Goal: Task Accomplishment & Management: Manage account settings

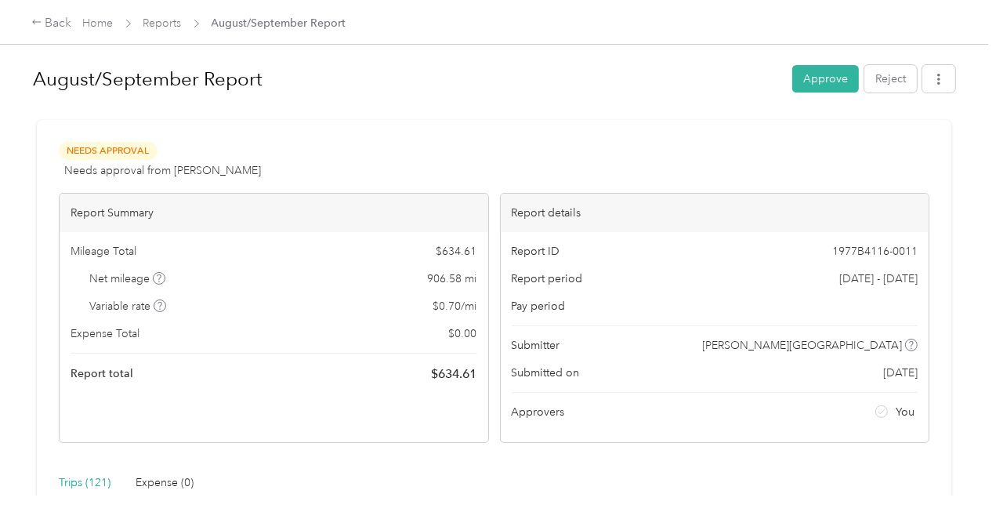
scroll to position [0, 19]
click at [169, 23] on link "Reports" at bounding box center [162, 22] width 38 height 13
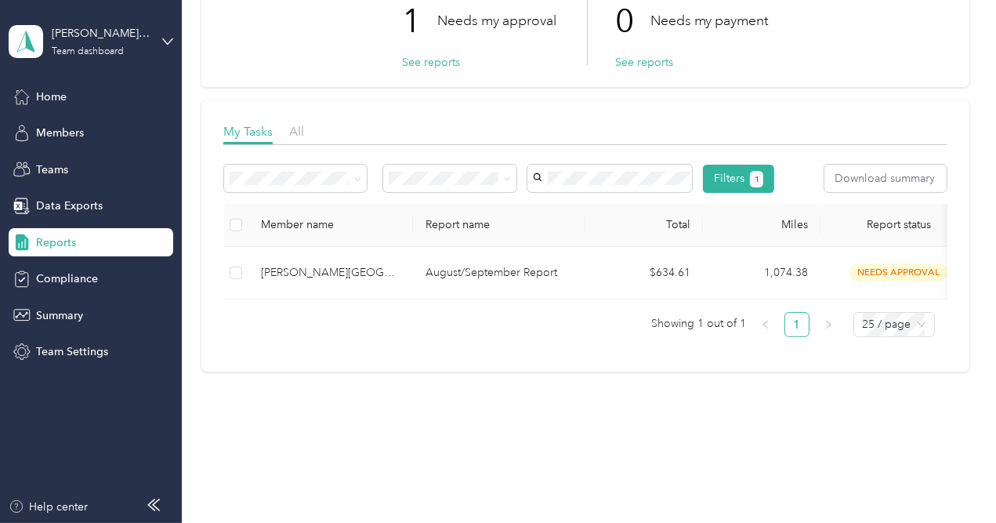
scroll to position [138, 0]
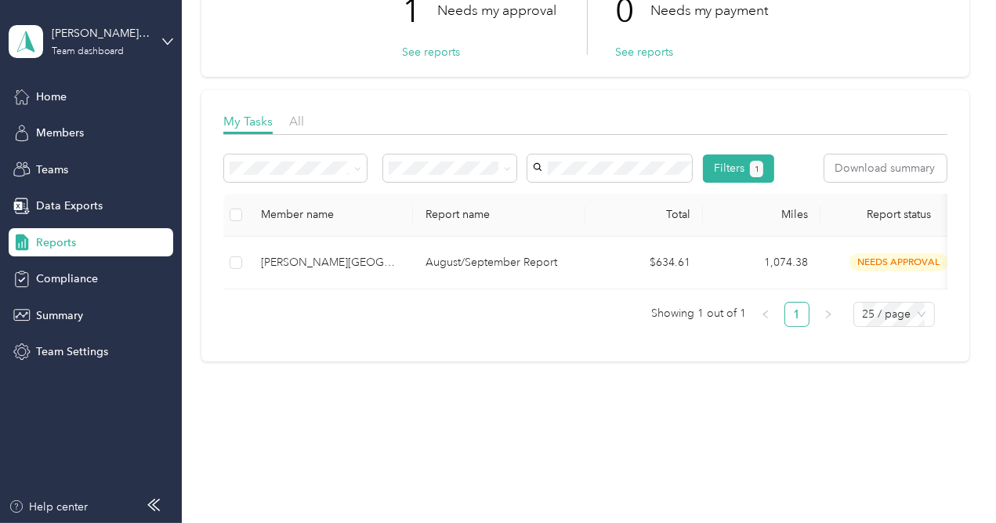
click at [972, 403] on div "Reports My Tasks 1 Needs my approval See reports 0 Needs my payment See reports…" at bounding box center [585, 154] width 806 height 583
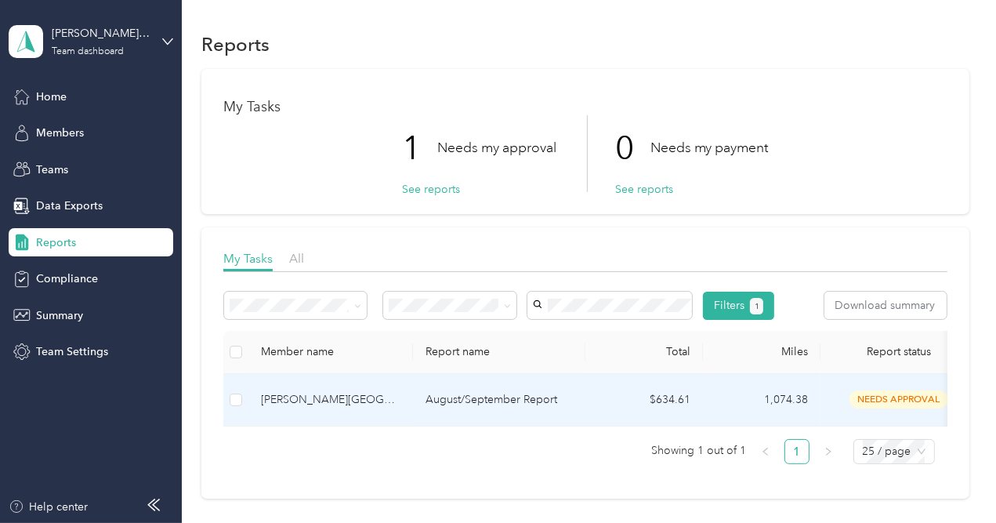
scroll to position [0, 0]
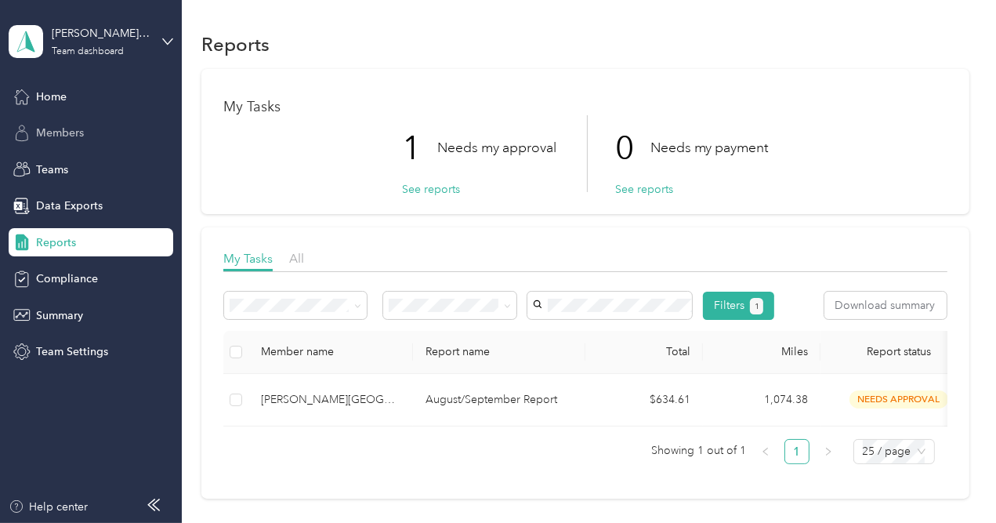
click at [70, 131] on span "Members" at bounding box center [60, 133] width 48 height 16
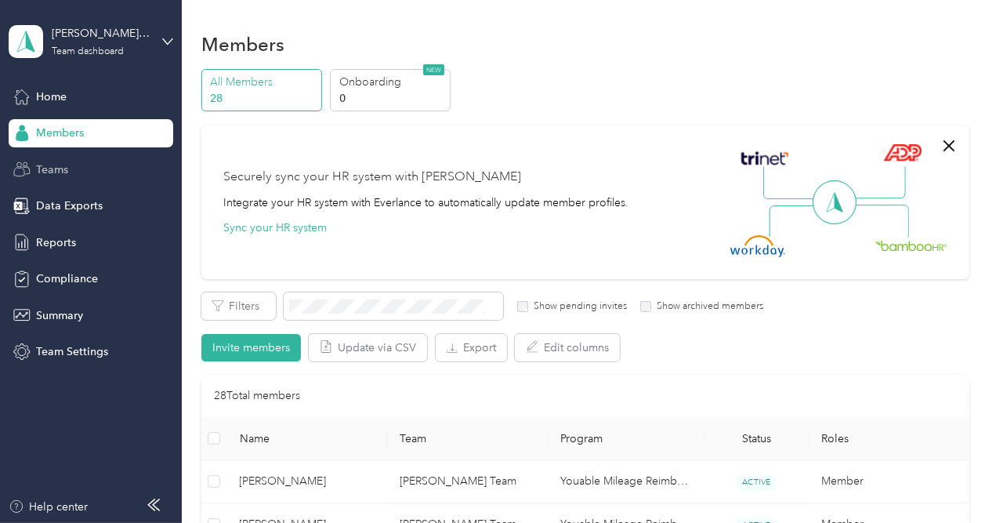
click at [83, 175] on div "Teams" at bounding box center [91, 169] width 165 height 28
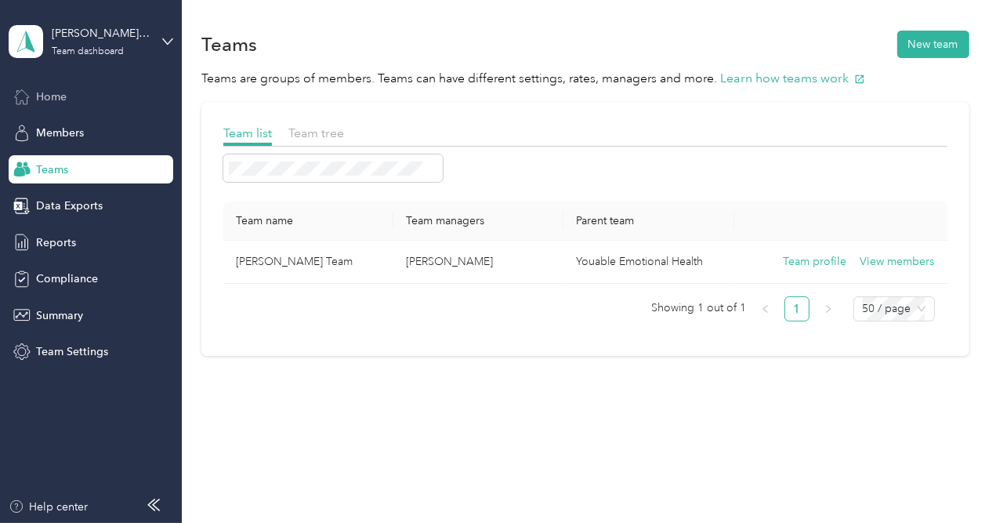
click at [81, 89] on div "Home" at bounding box center [91, 96] width 165 height 28
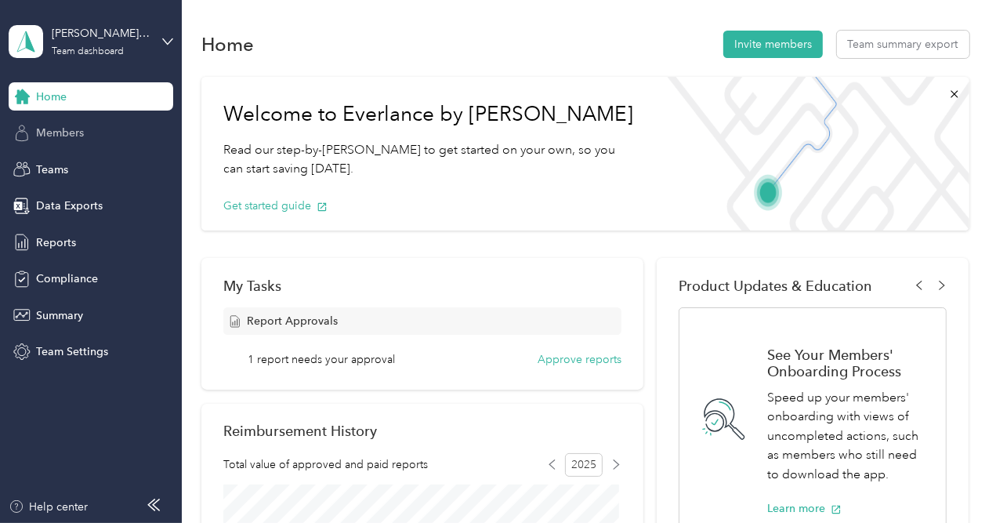
click at [79, 139] on span "Members" at bounding box center [60, 133] width 48 height 16
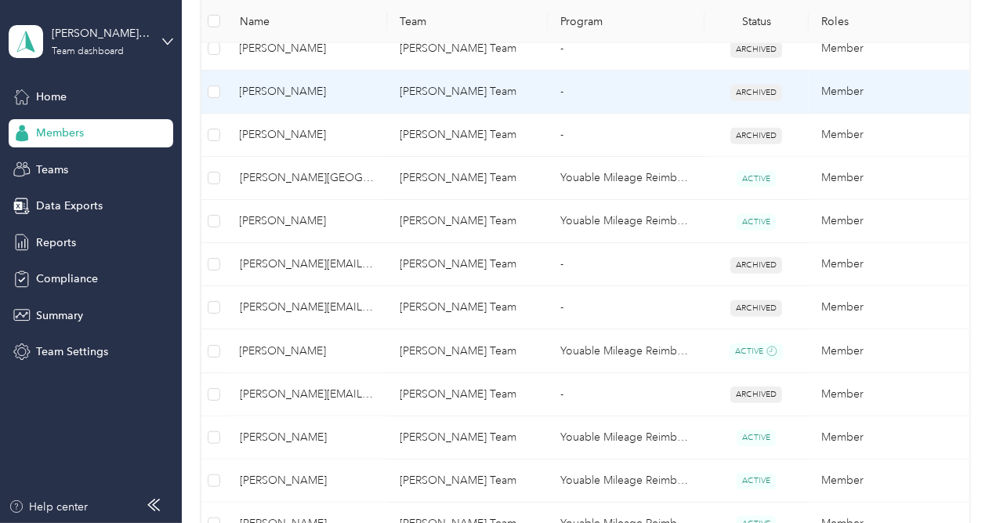
scroll to position [934, 0]
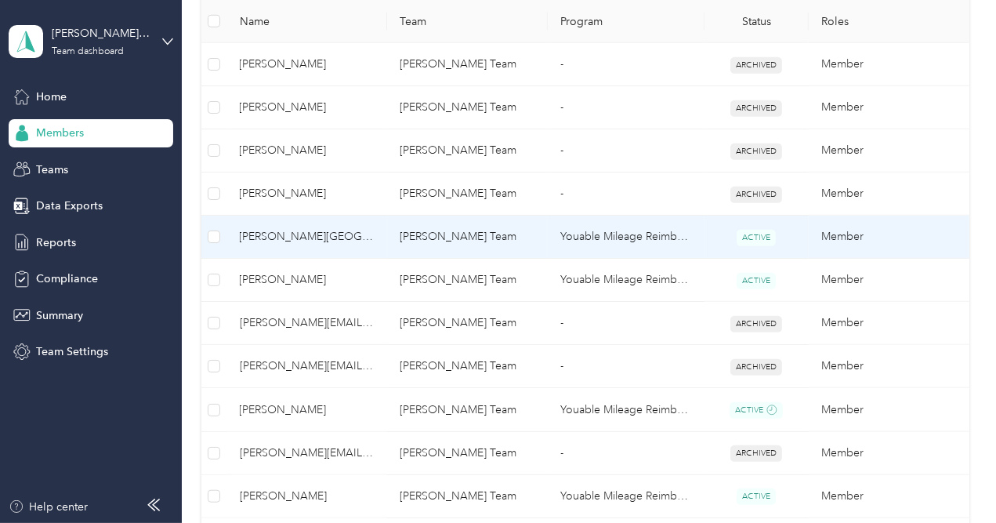
click at [411, 235] on td "[PERSON_NAME] Team" at bounding box center [467, 236] width 161 height 43
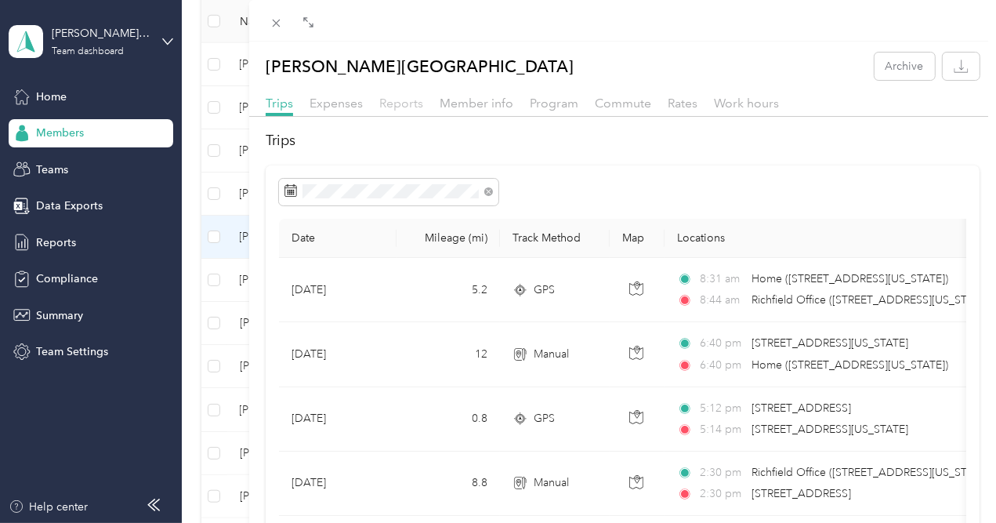
click at [423, 96] on span "Reports" at bounding box center [401, 103] width 44 height 15
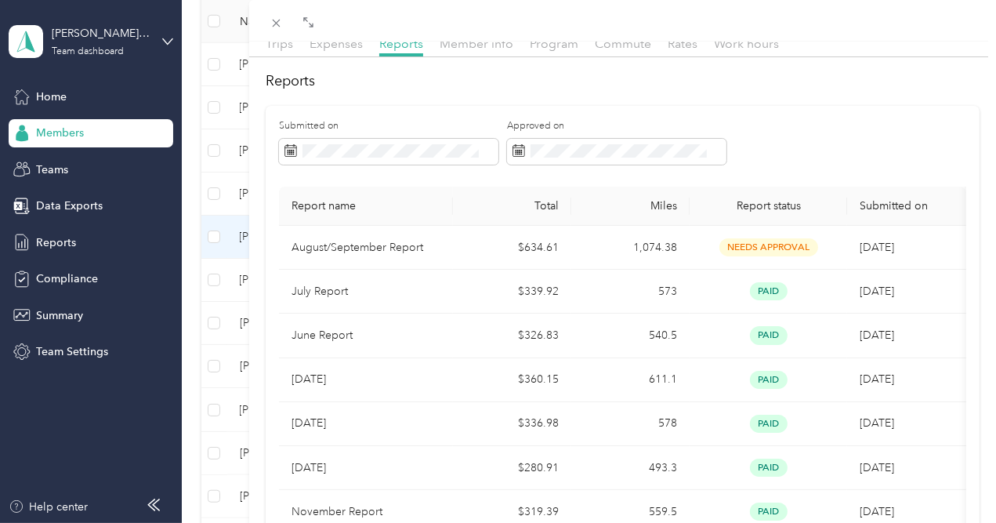
scroll to position [50, 0]
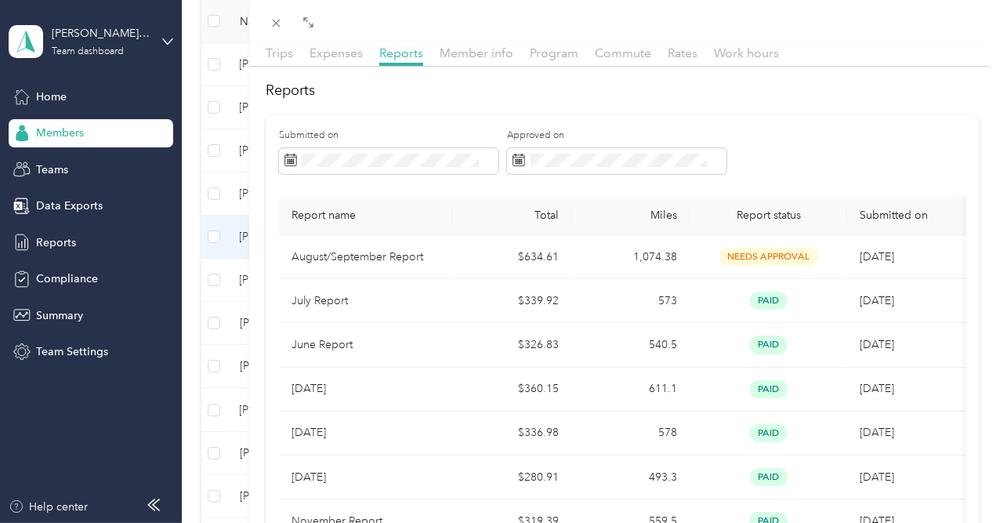
click at [184, 273] on div "[PERSON_NAME] Archive Trips Expenses Reports Member info Program Commute Rates …" at bounding box center [498, 261] width 996 height 523
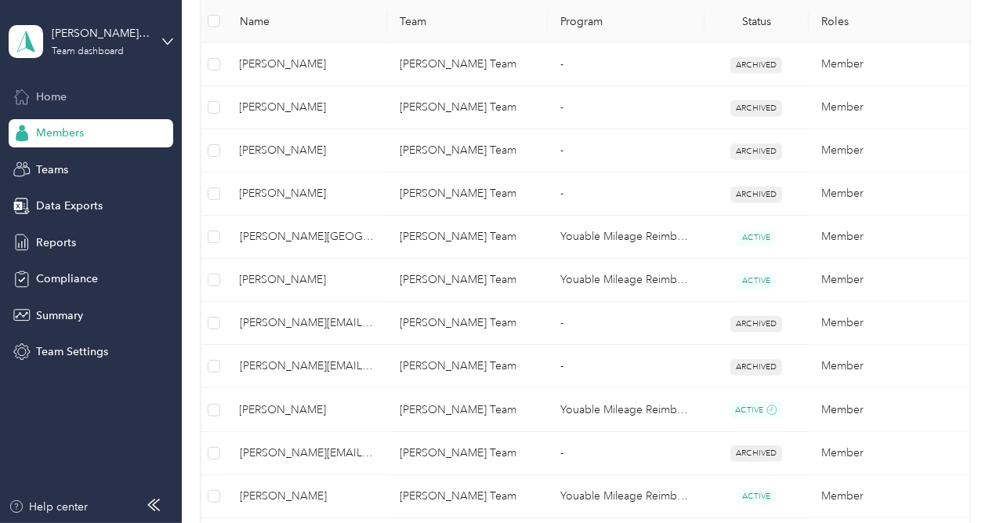
click at [44, 89] on span "Home" at bounding box center [51, 97] width 31 height 16
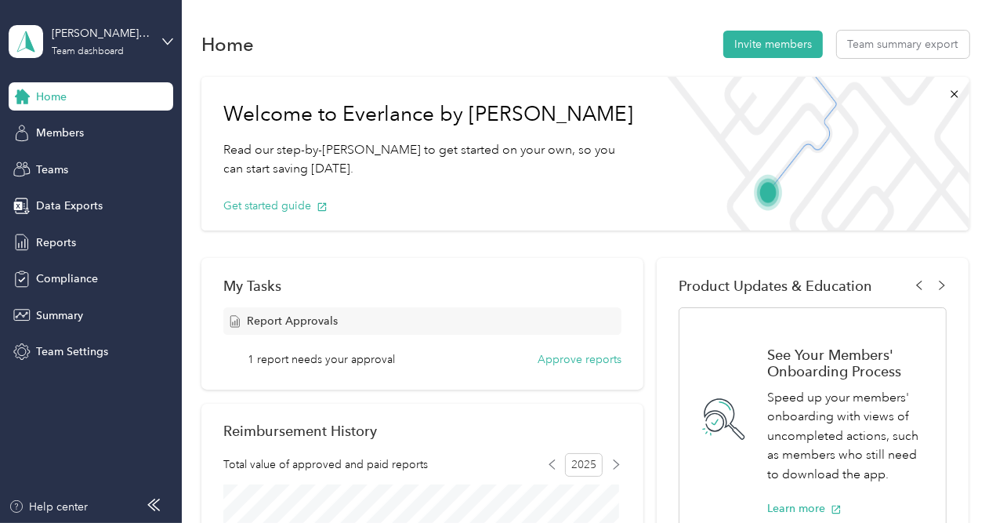
click at [99, 78] on div "[PERSON_NAME] Team Team dashboard Home Members Teams Data Exports Reports Compl…" at bounding box center [91, 183] width 165 height 366
click at [586, 367] on div "My Tasks Report Approvals 1 report needs your approval Approve reports" at bounding box center [422, 324] width 442 height 132
click at [572, 360] on button "Approve reports" at bounding box center [579, 359] width 84 height 16
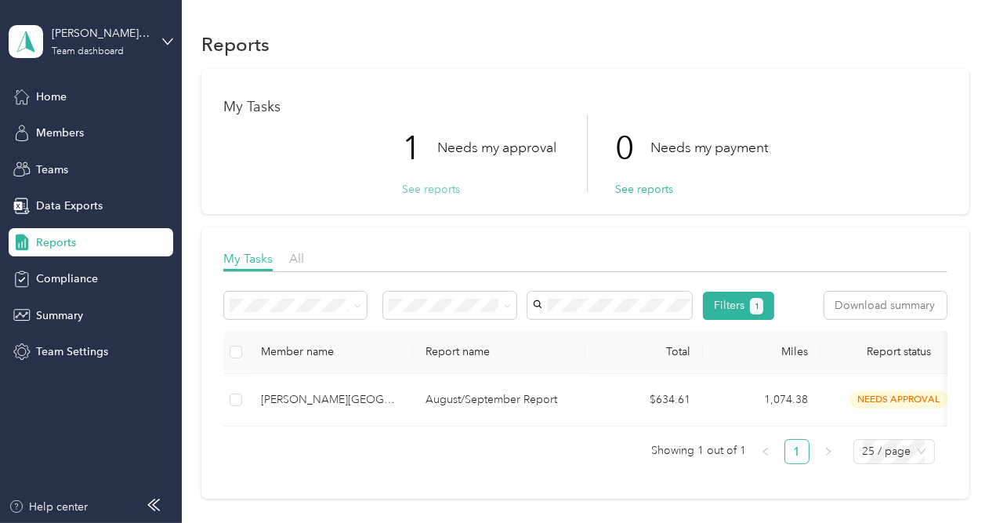
click at [440, 181] on button "See reports" at bounding box center [431, 189] width 58 height 16
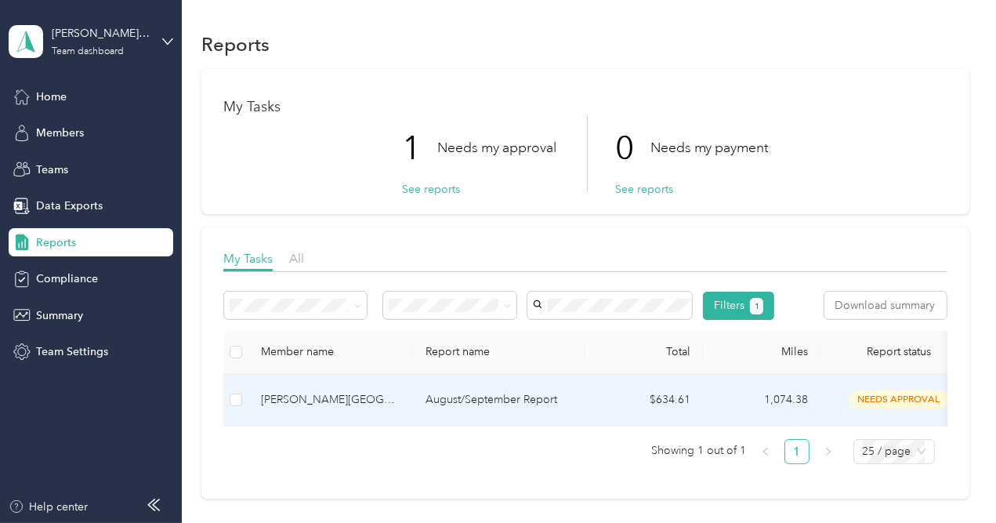
click at [503, 408] on p "August/September Report" at bounding box center [498, 399] width 147 height 17
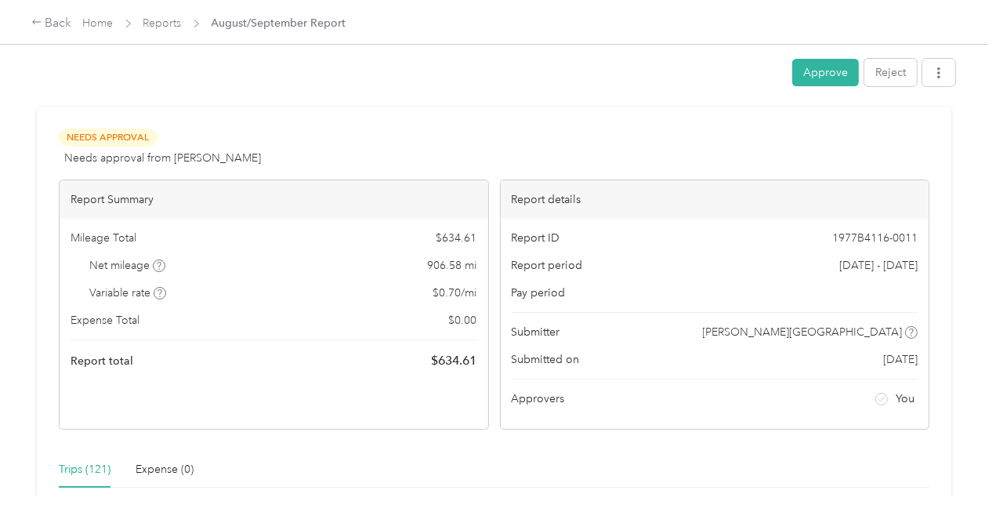
click at [807, 88] on div "Approve Reject" at bounding box center [494, 75] width 922 height 33
click at [808, 77] on button "Approve" at bounding box center [825, 72] width 67 height 27
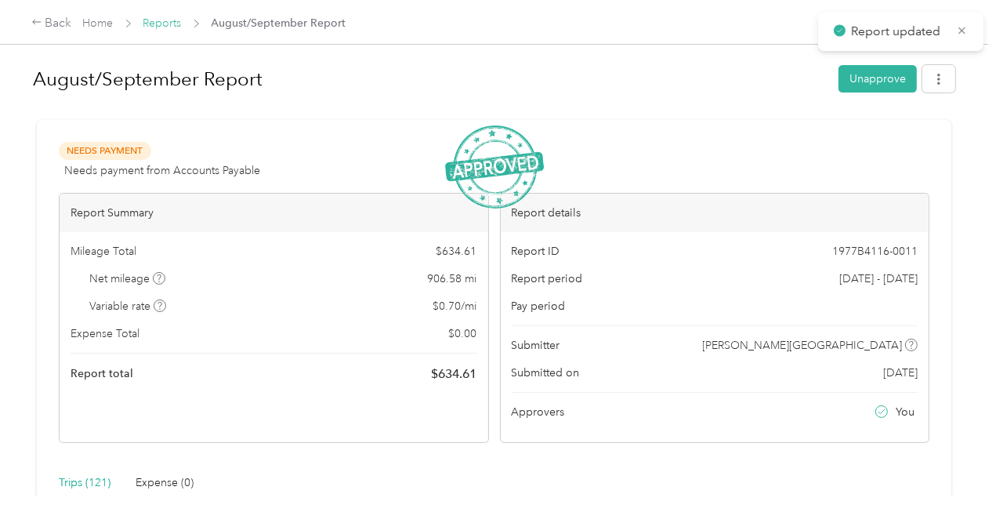
click at [160, 26] on link "Reports" at bounding box center [162, 22] width 38 height 13
